Goal: Information Seeking & Learning: Find contact information

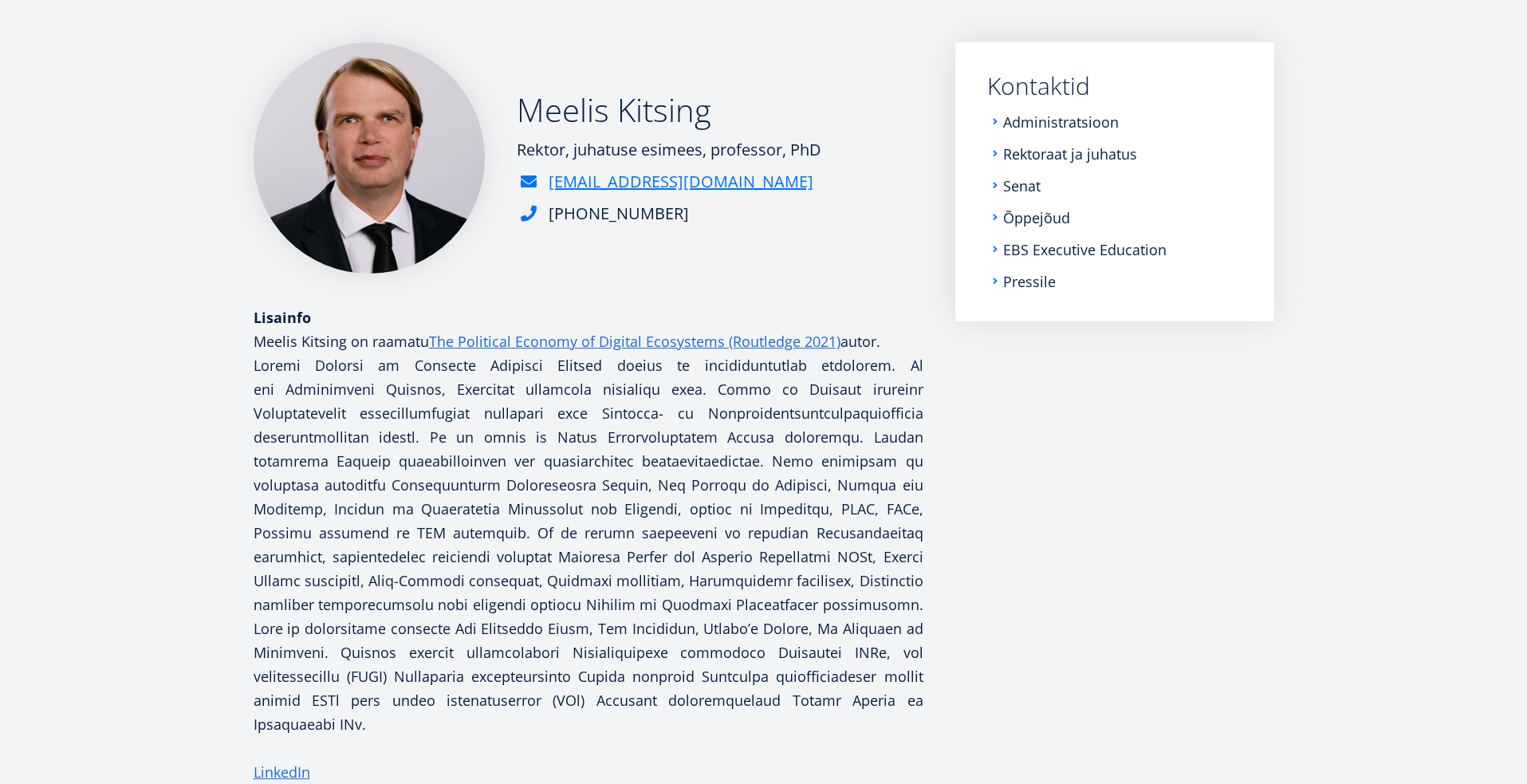
scroll to position [238, 0]
click at [1008, 155] on link "Rektoraat ja juhatus" at bounding box center [1071, 153] width 134 height 16
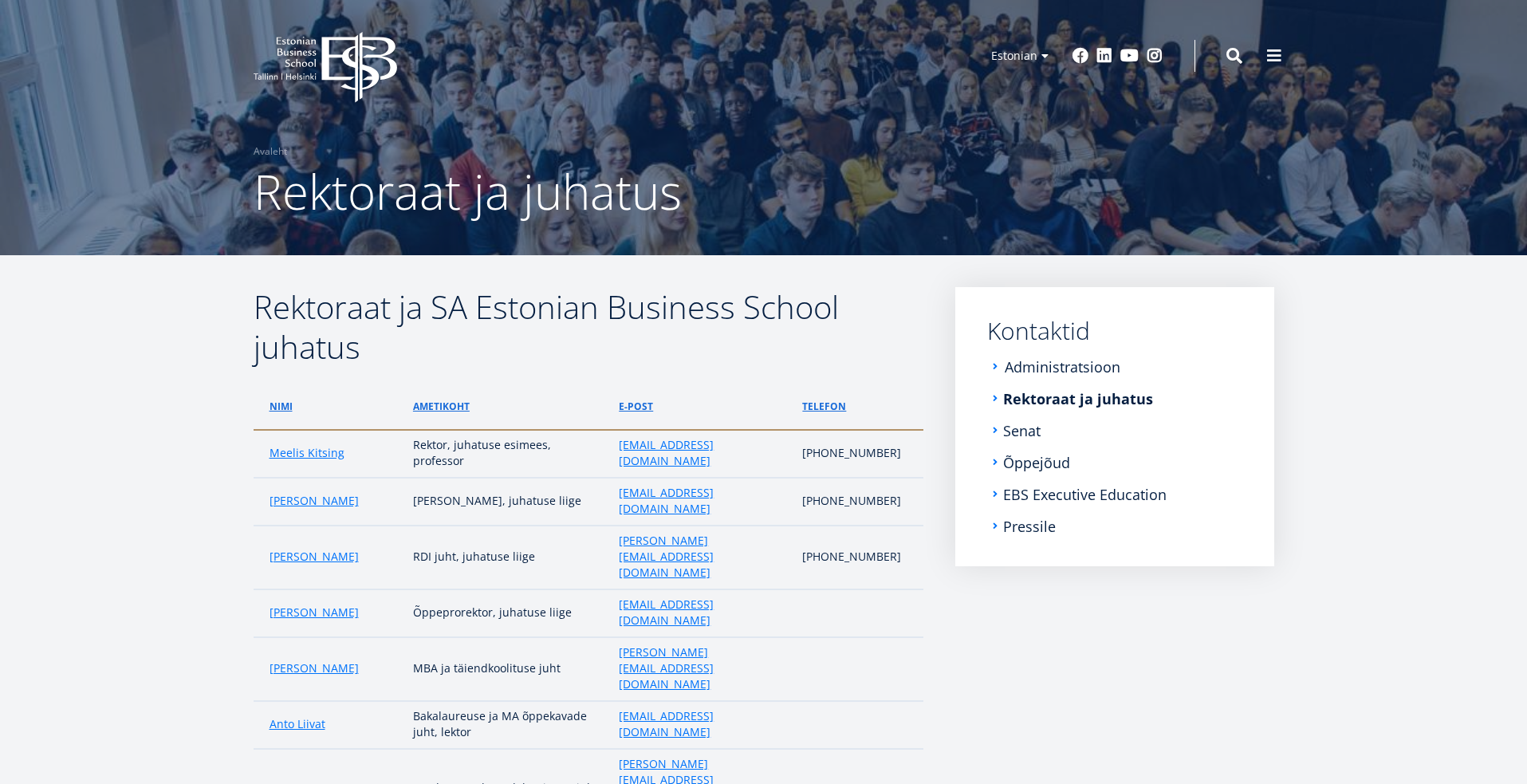
click at [1041, 365] on link "Administratsioon" at bounding box center [1062, 367] width 116 height 16
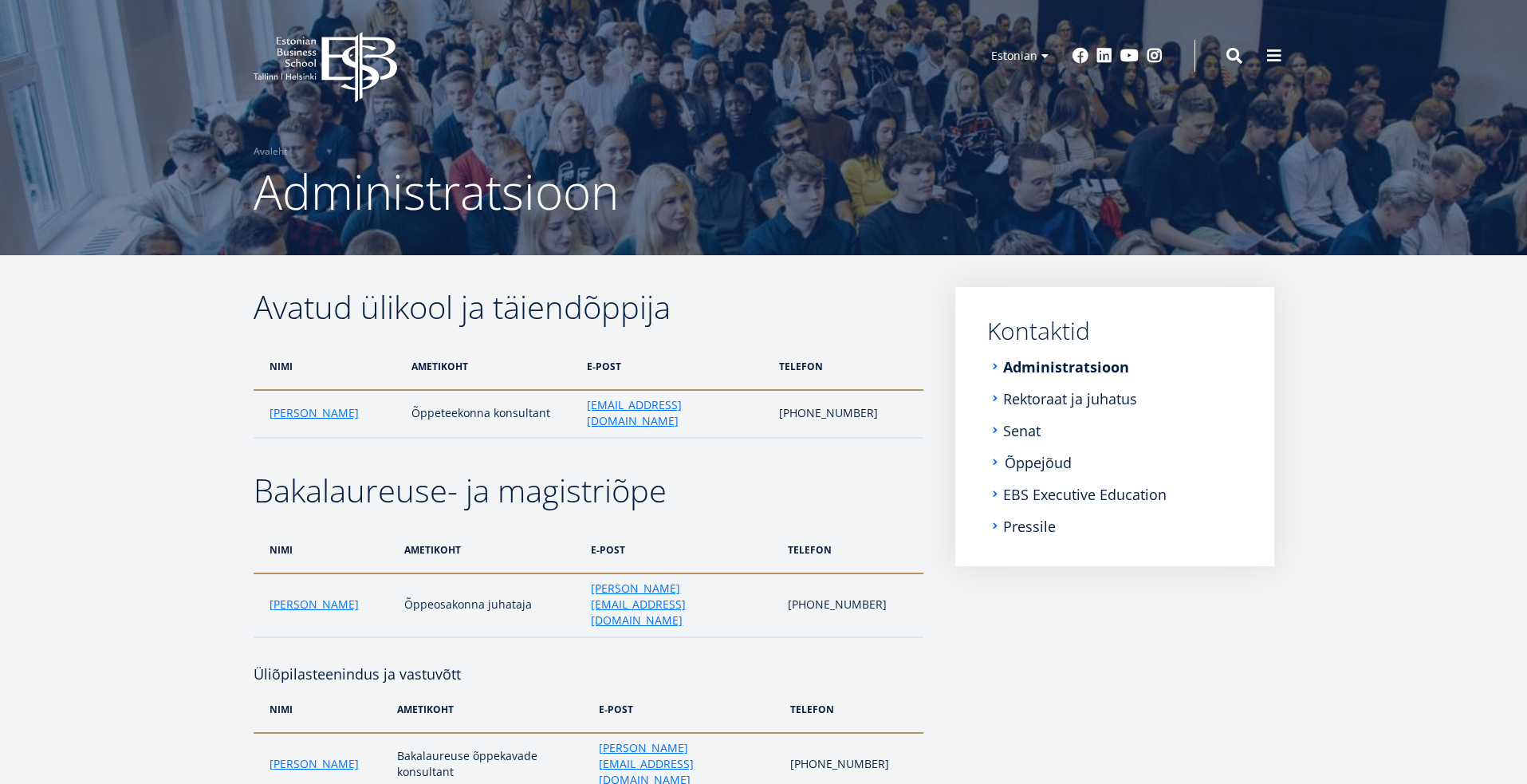
click at [1029, 462] on link "Õppejõud" at bounding box center [1038, 462] width 67 height 16
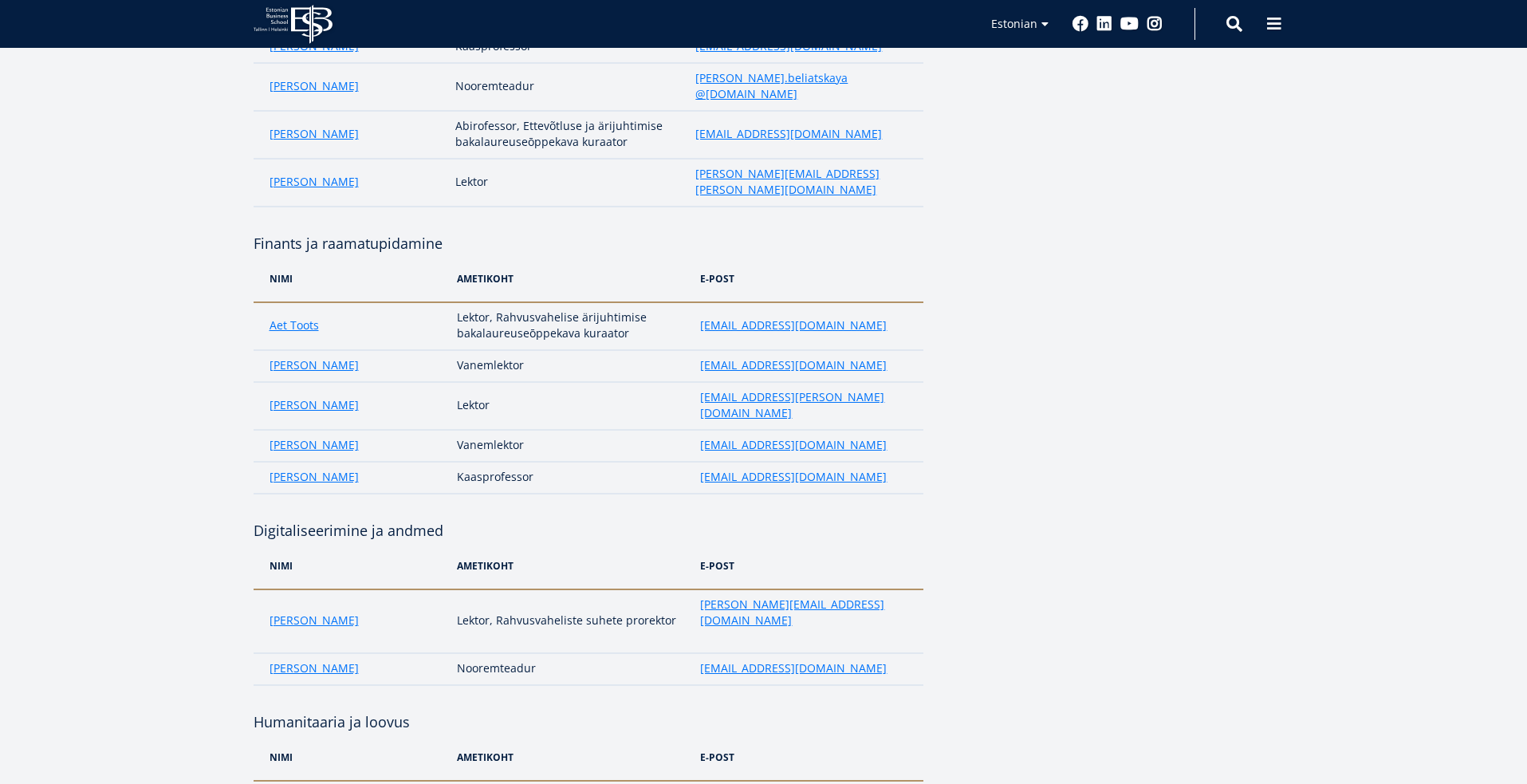
scroll to position [2450, 0]
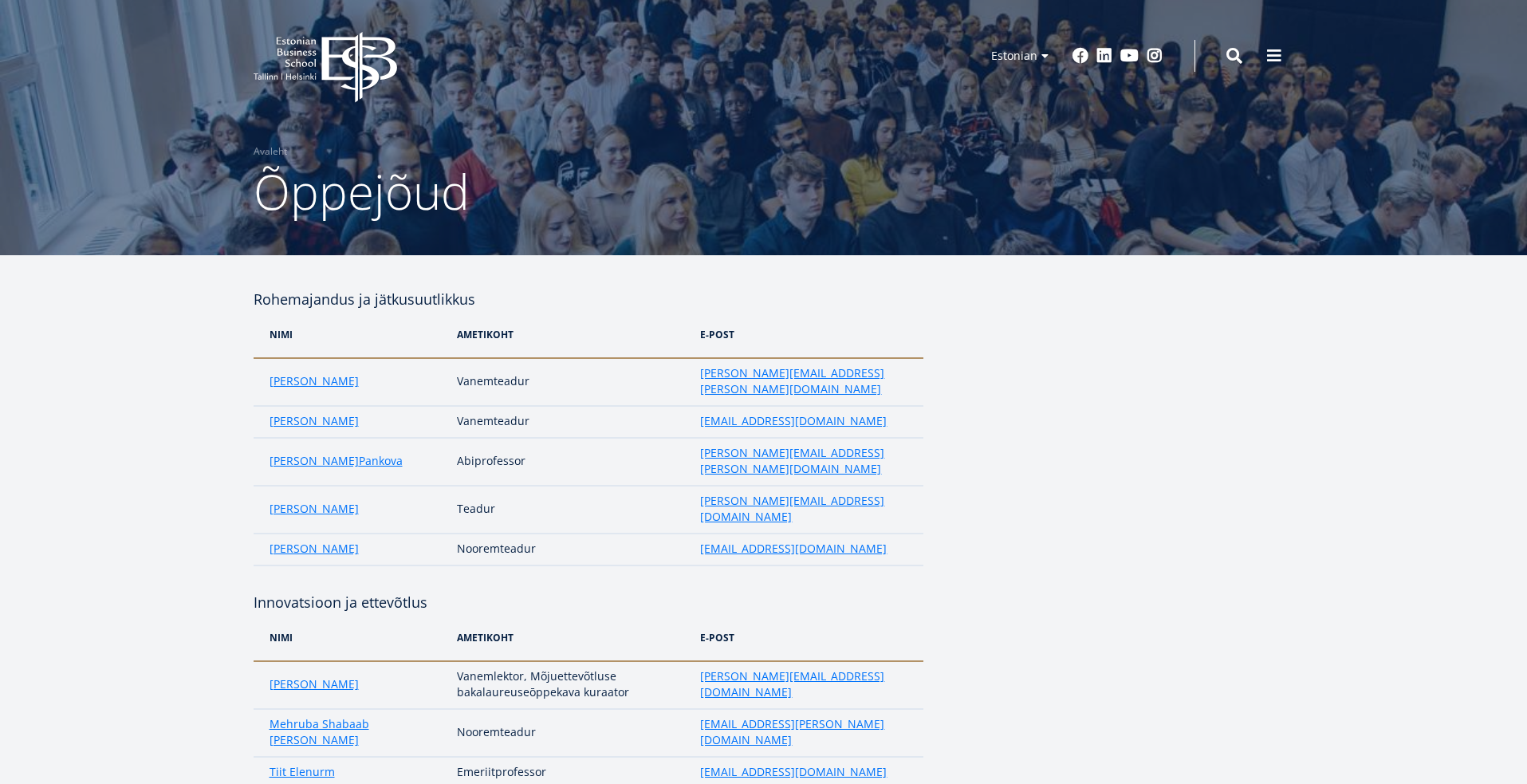
scroll to position [0, 0]
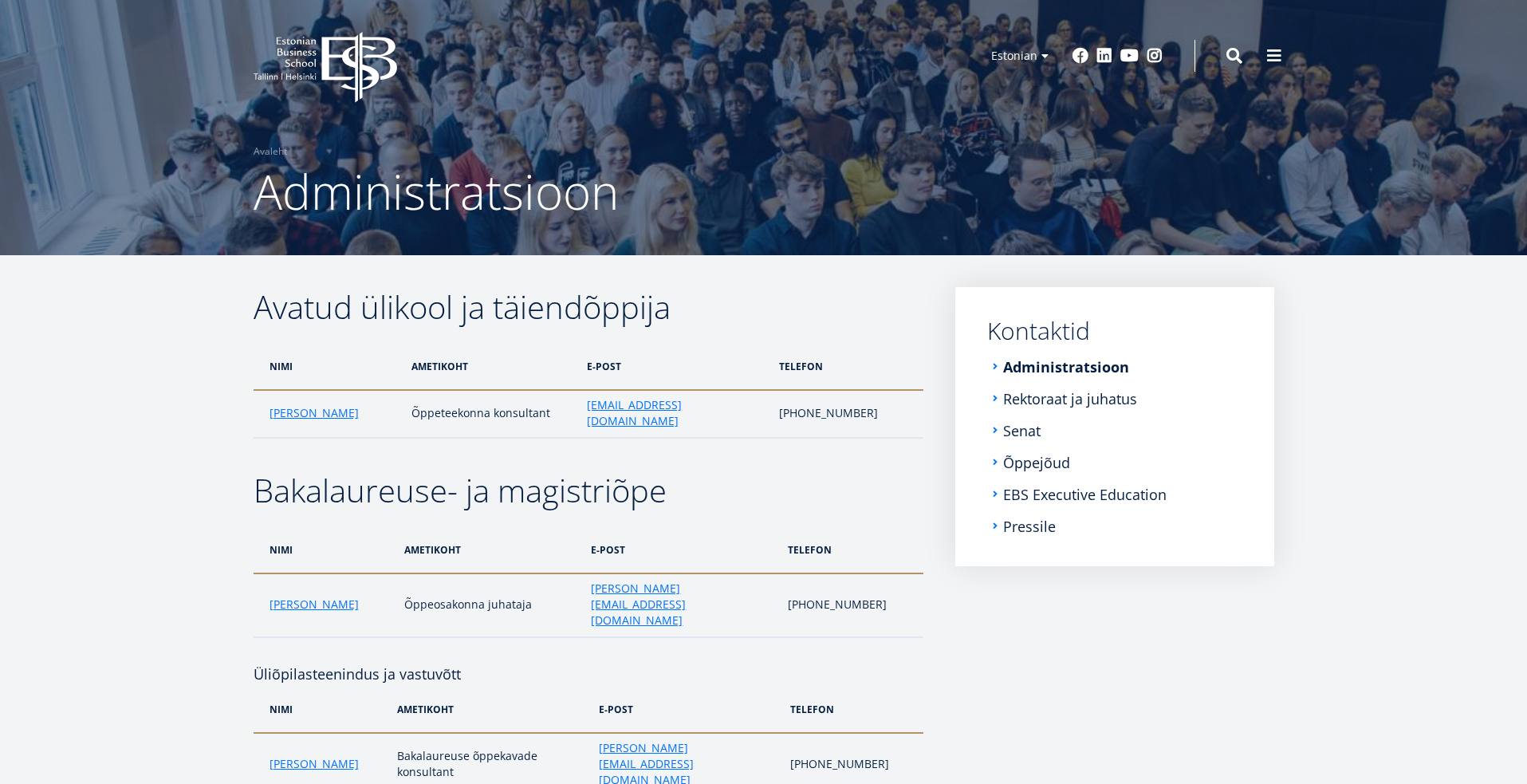
scroll to position [2, 0]
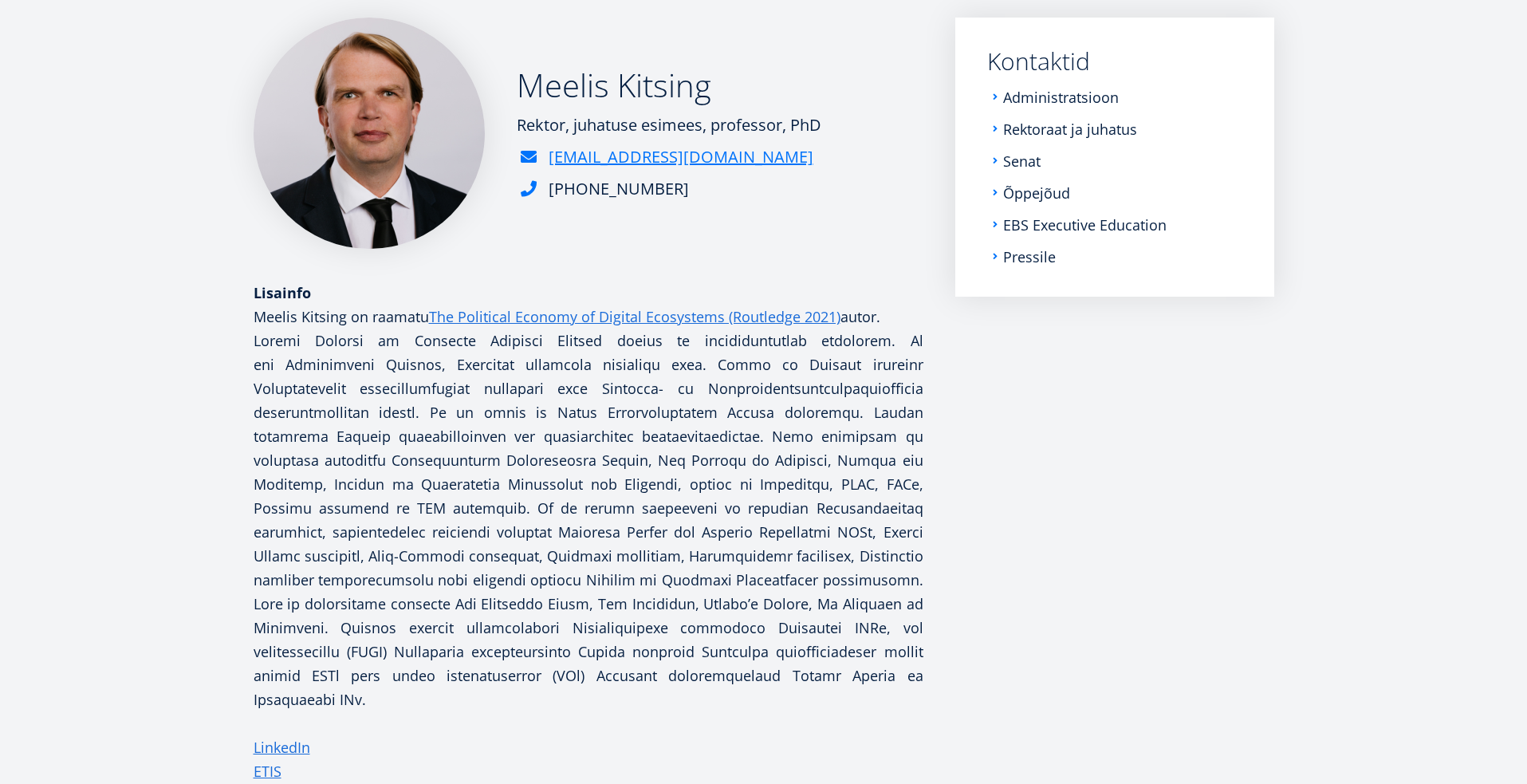
scroll to position [245, 0]
